Goal: Task Accomplishment & Management: Manage account settings

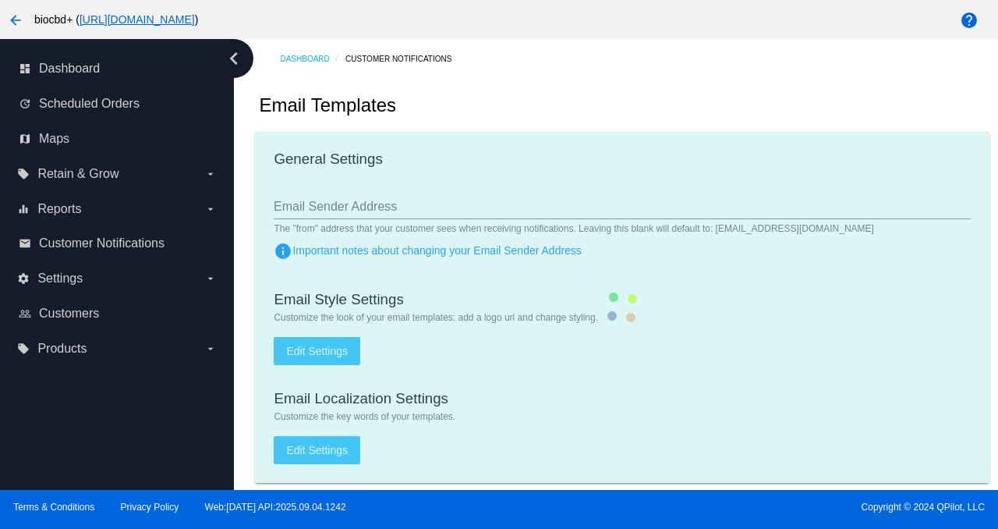
type input "[EMAIL_ADDRESS][DOMAIN_NAME]"
checkbox input "true"
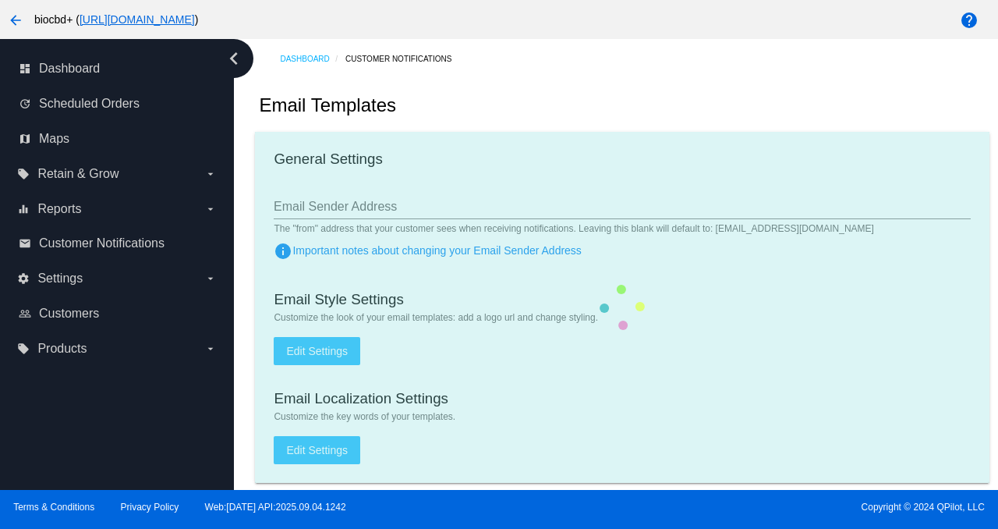
type input "[PERSON_NAME][EMAIL_ADDRESS][DOMAIN_NAME]"
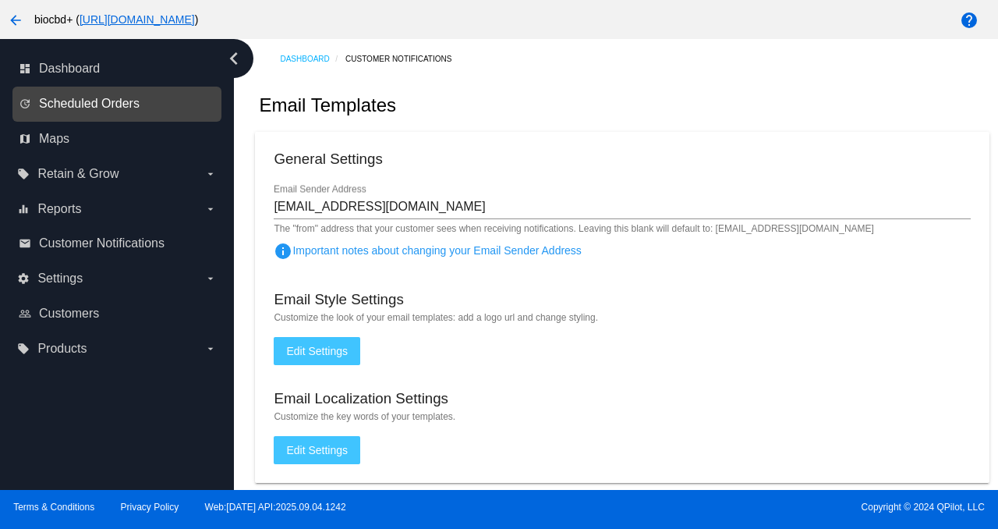
click at [130, 97] on span "Scheduled Orders" at bounding box center [89, 104] width 101 height 14
